Goal: Obtain resource: Obtain resource

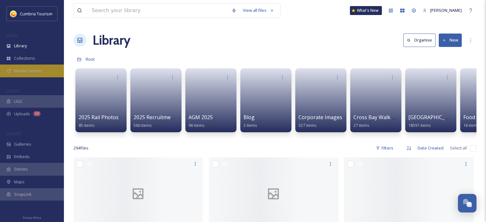
scroll to position [3133, 0]
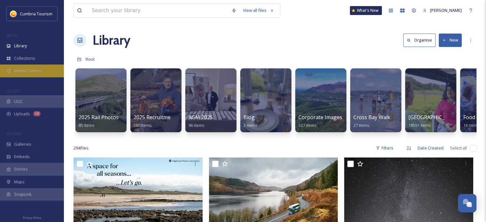
click at [8, 72] on icon at bounding box center [9, 71] width 4 height 4
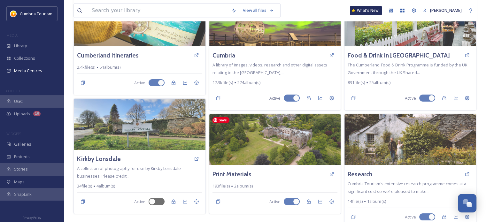
scroll to position [72, 0]
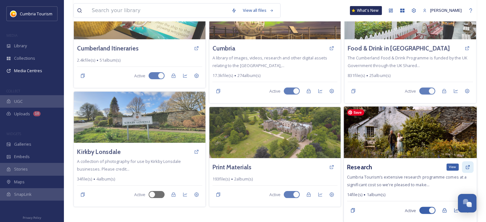
click at [465, 165] on icon at bounding box center [467, 167] width 5 height 5
click at [382, 136] on img at bounding box center [410, 132] width 133 height 52
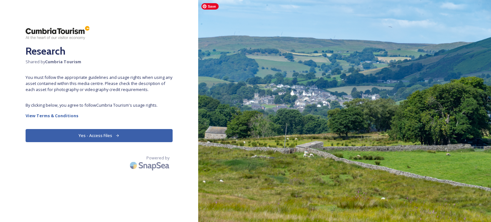
click at [53, 134] on button "Yes - Access Files" at bounding box center [99, 135] width 147 height 13
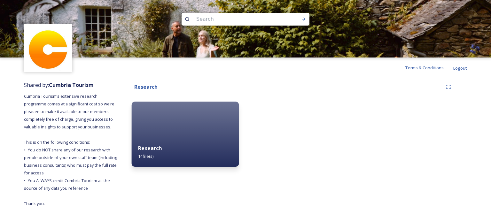
click at [147, 142] on div "Research 14 file(s)" at bounding box center [185, 152] width 107 height 29
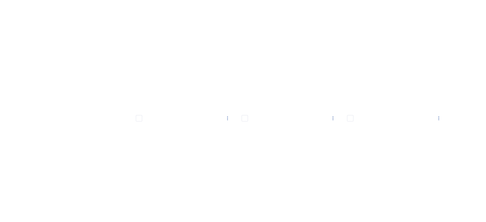
scroll to position [256, 0]
